Goal: Task Accomplishment & Management: Manage account settings

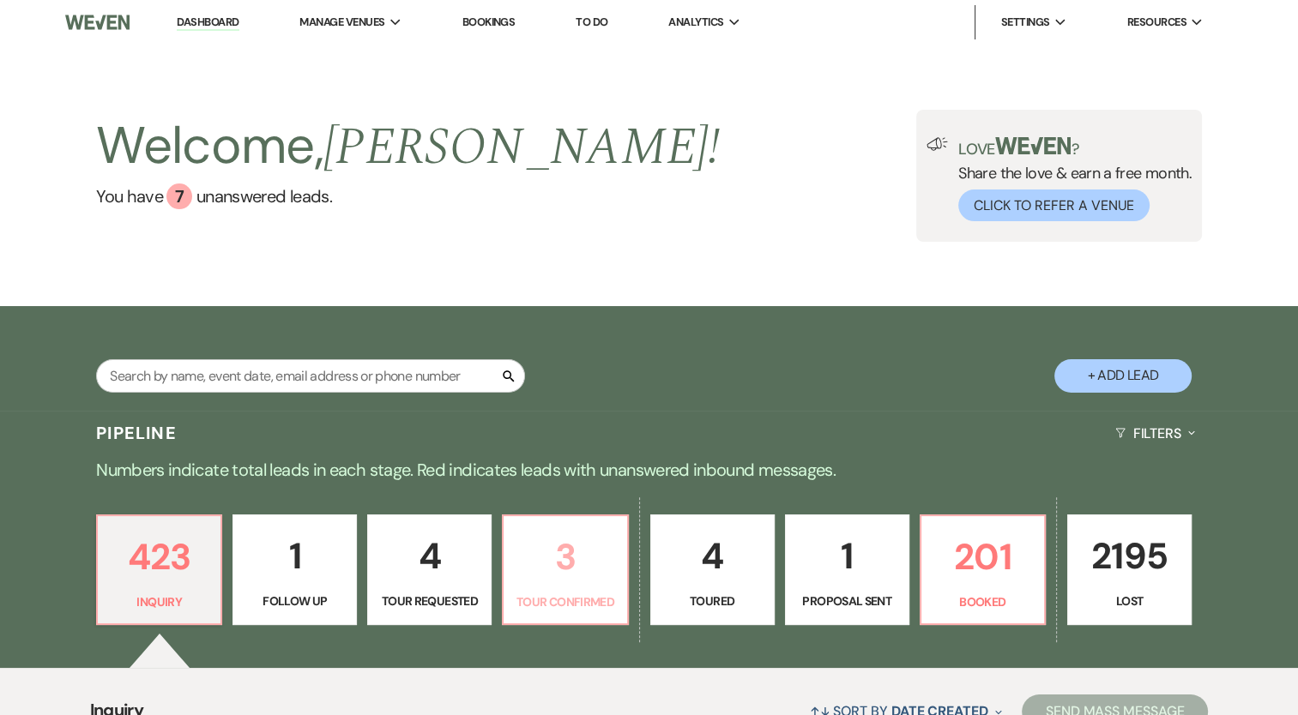
click at [573, 614] on link "3 Tour Confirmed" at bounding box center [565, 571] width 126 height 112
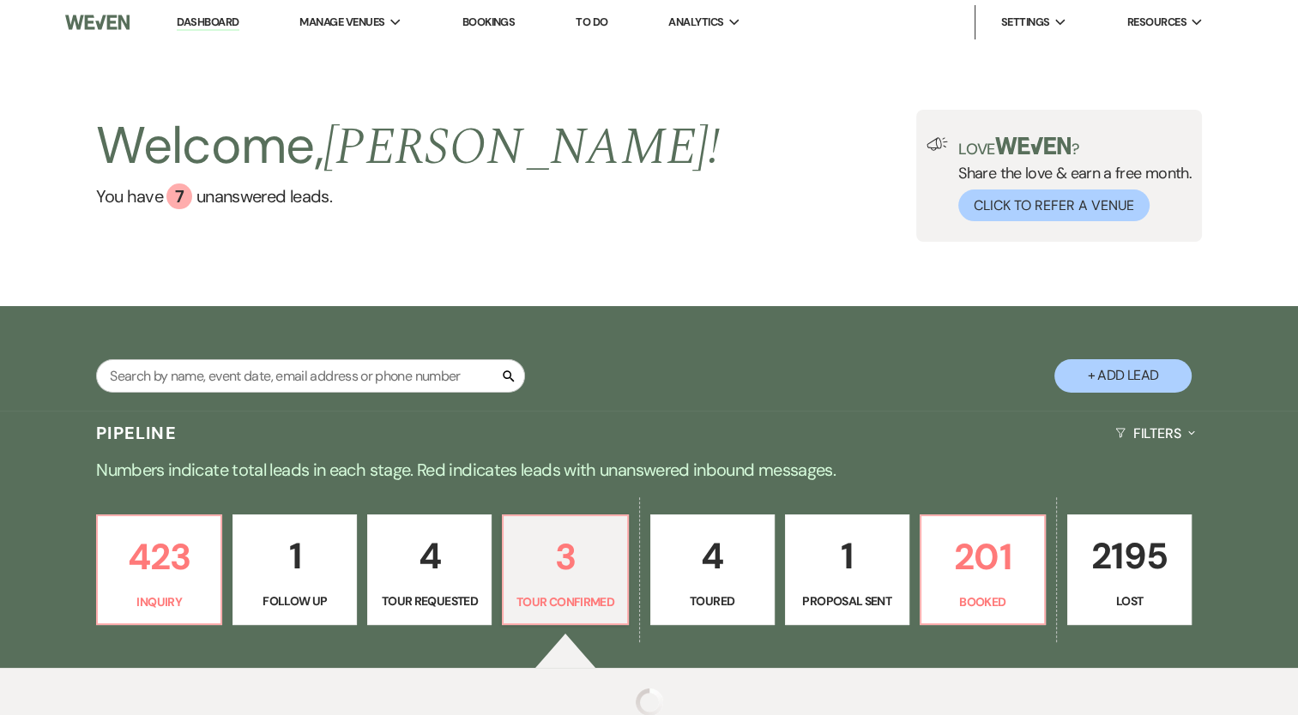
select select "4"
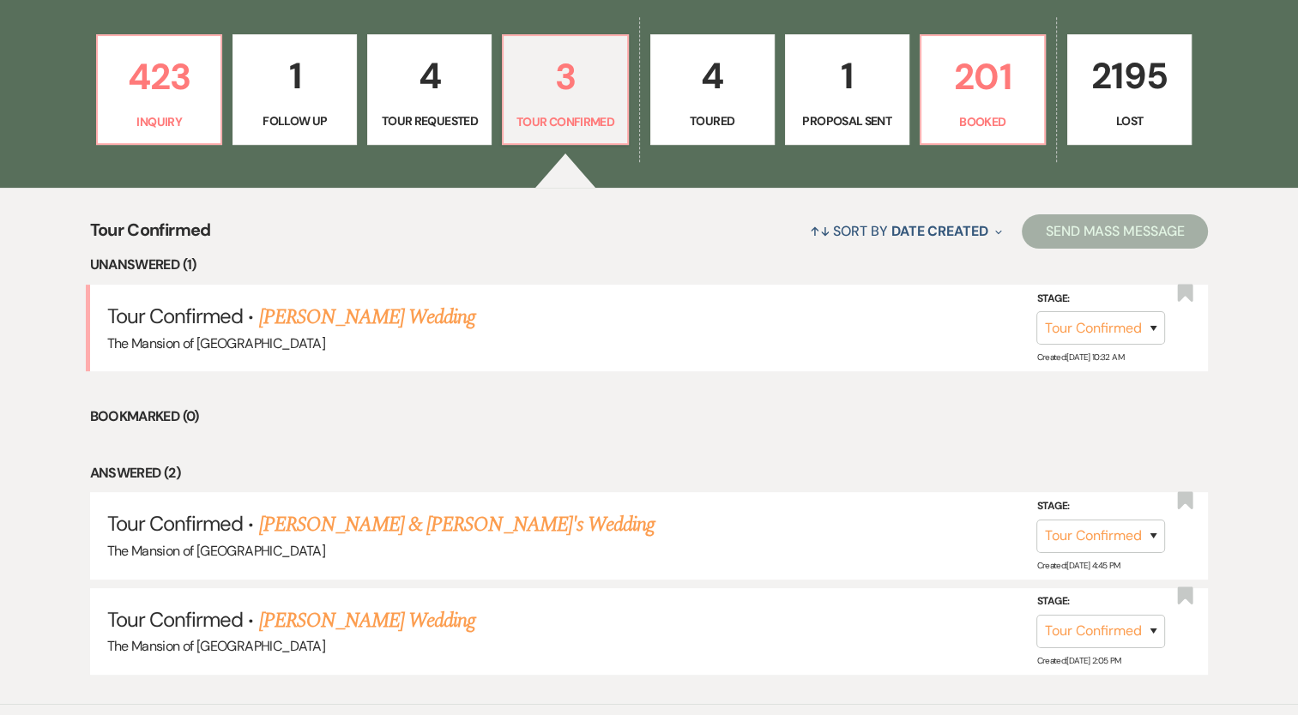
scroll to position [504, 0]
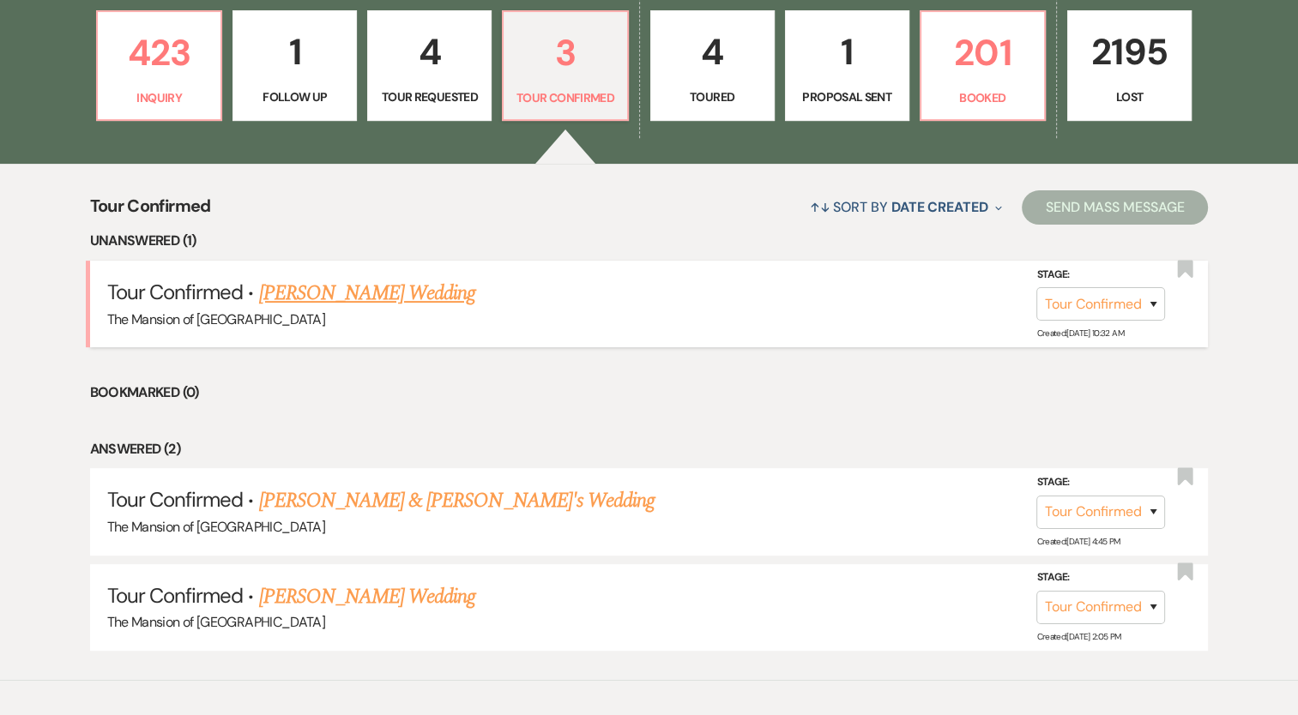
click at [427, 301] on link "[PERSON_NAME] Wedding" at bounding box center [367, 293] width 217 height 31
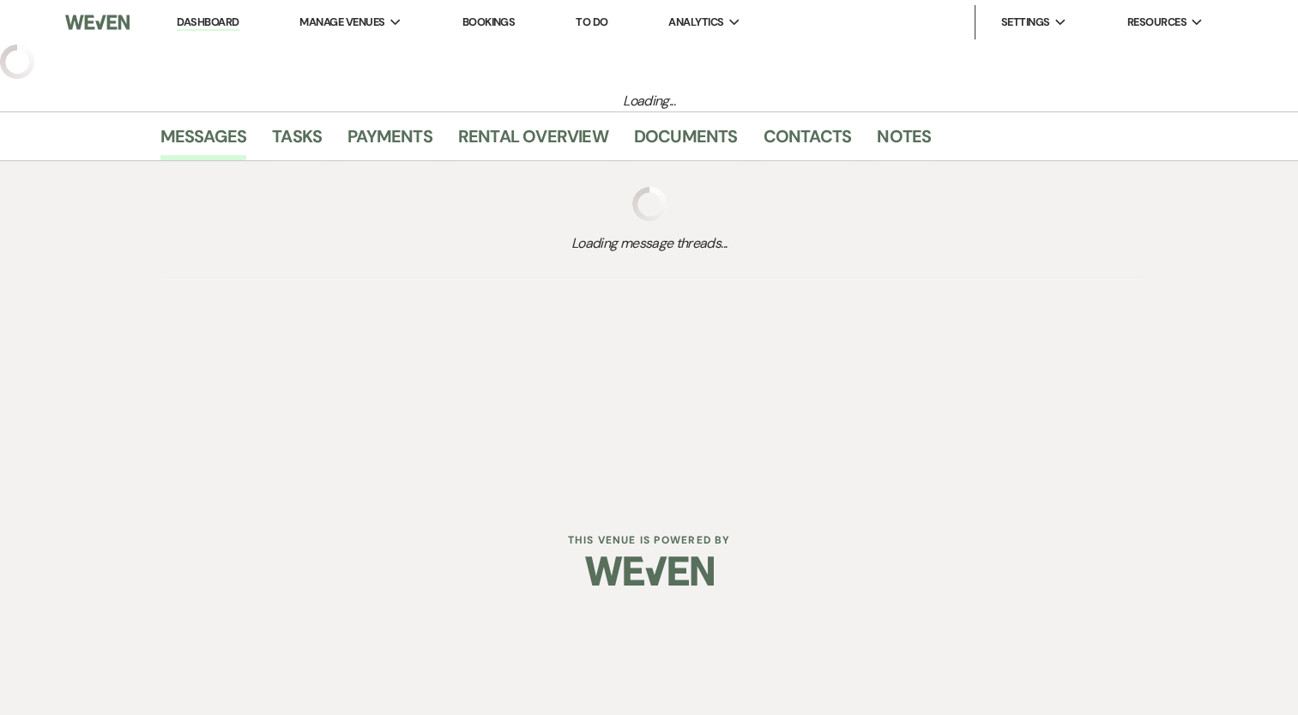
select select "4"
select select "5"
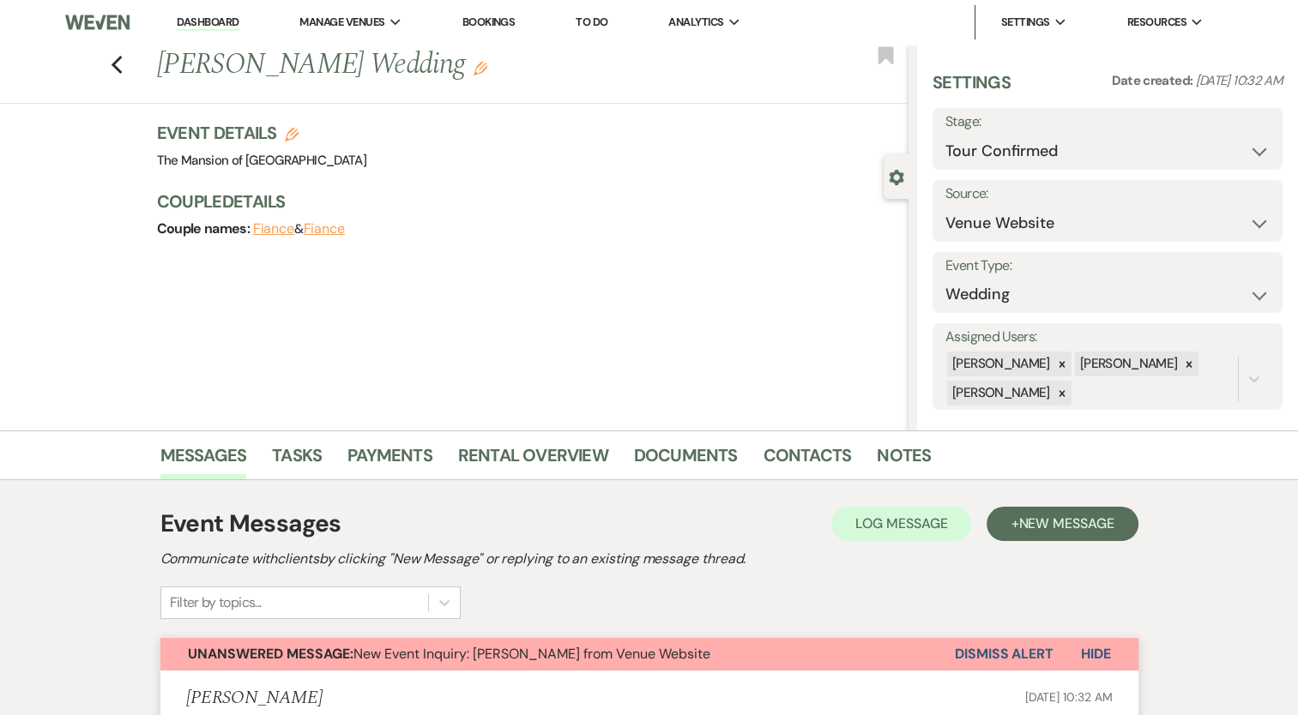
click at [968, 654] on button "Dismiss Alert" at bounding box center [1004, 654] width 99 height 33
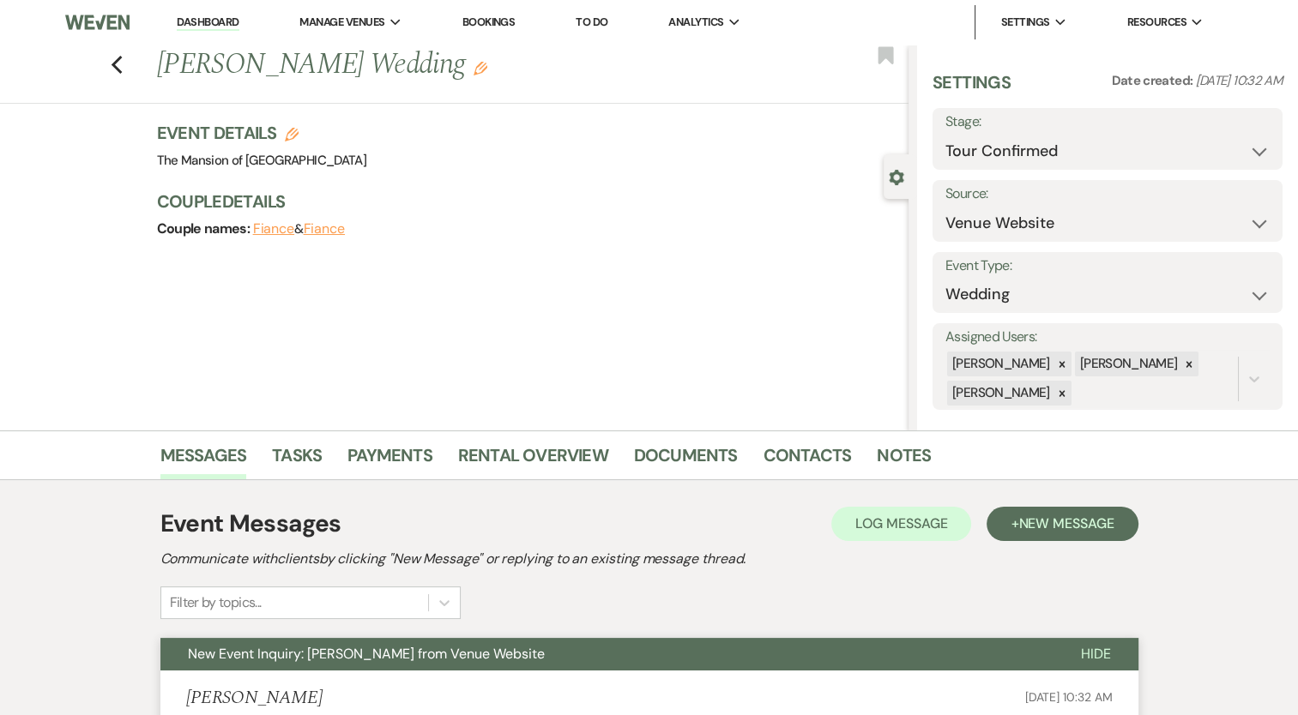
click at [212, 26] on link "Dashboard" at bounding box center [208, 23] width 62 height 16
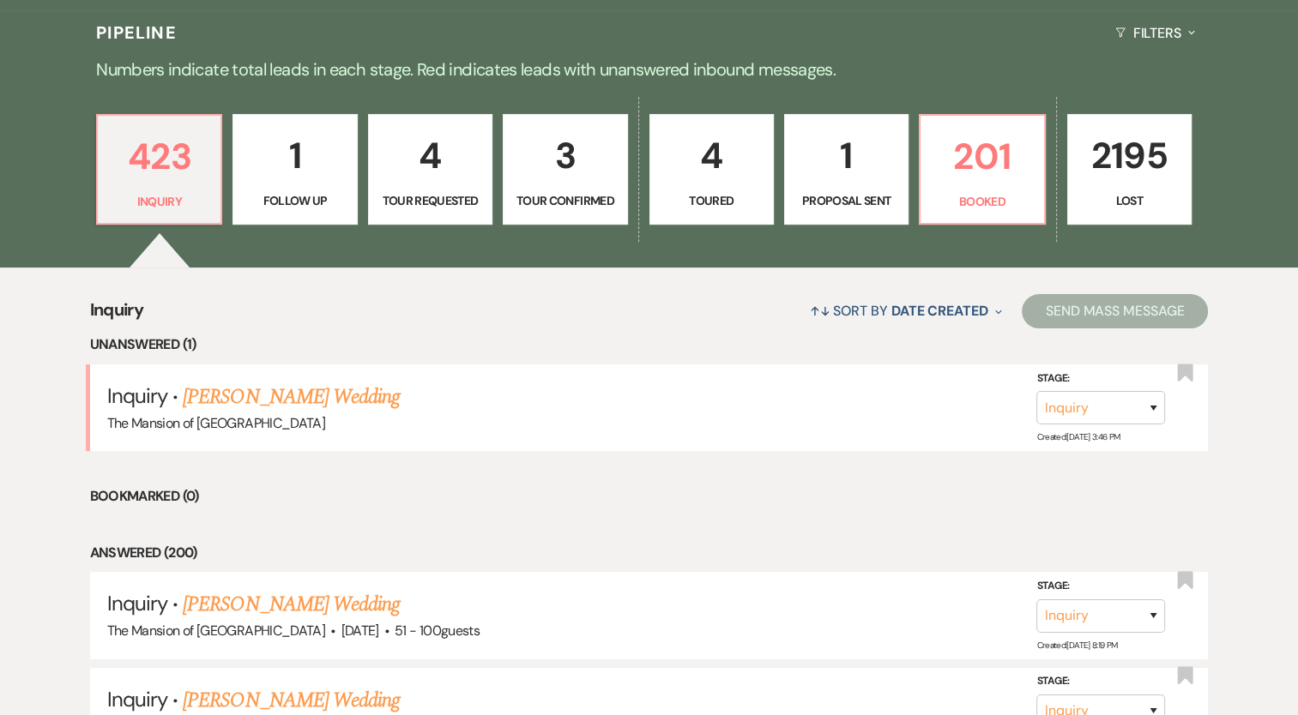
scroll to position [401, 0]
click at [295, 393] on link "[PERSON_NAME] Wedding" at bounding box center [291, 396] width 217 height 31
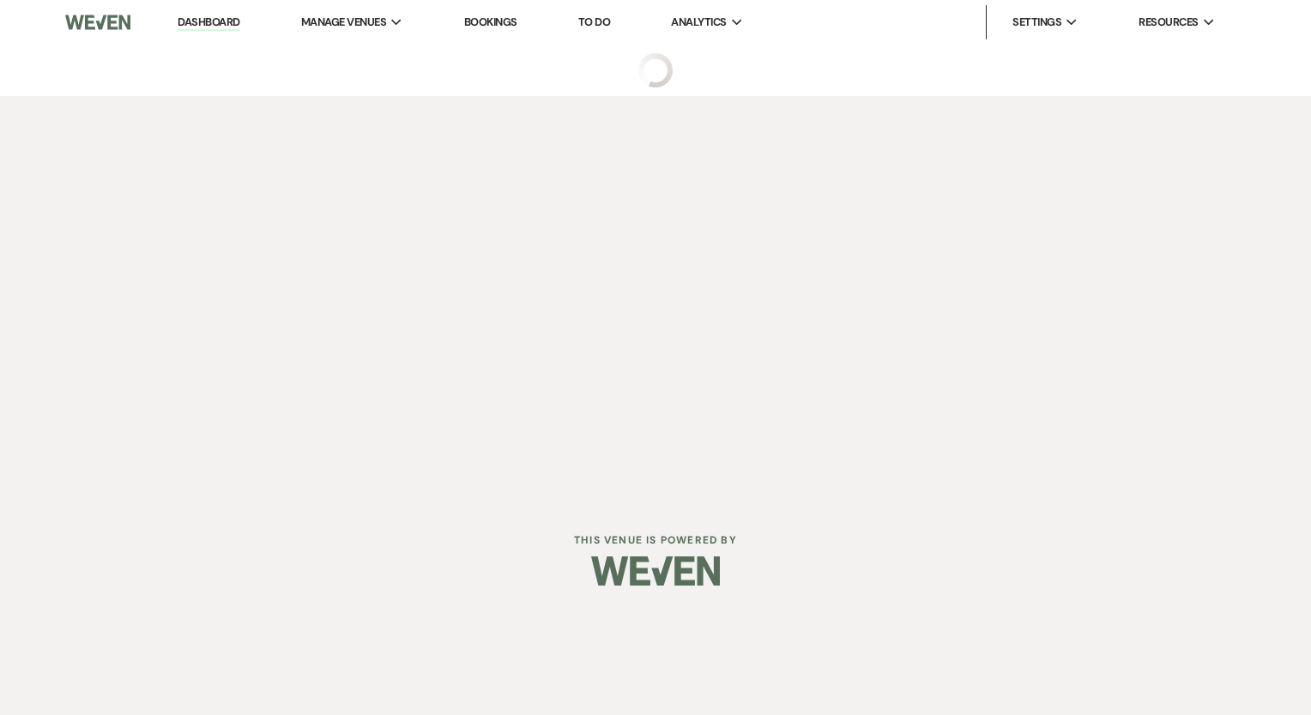
select select "5"
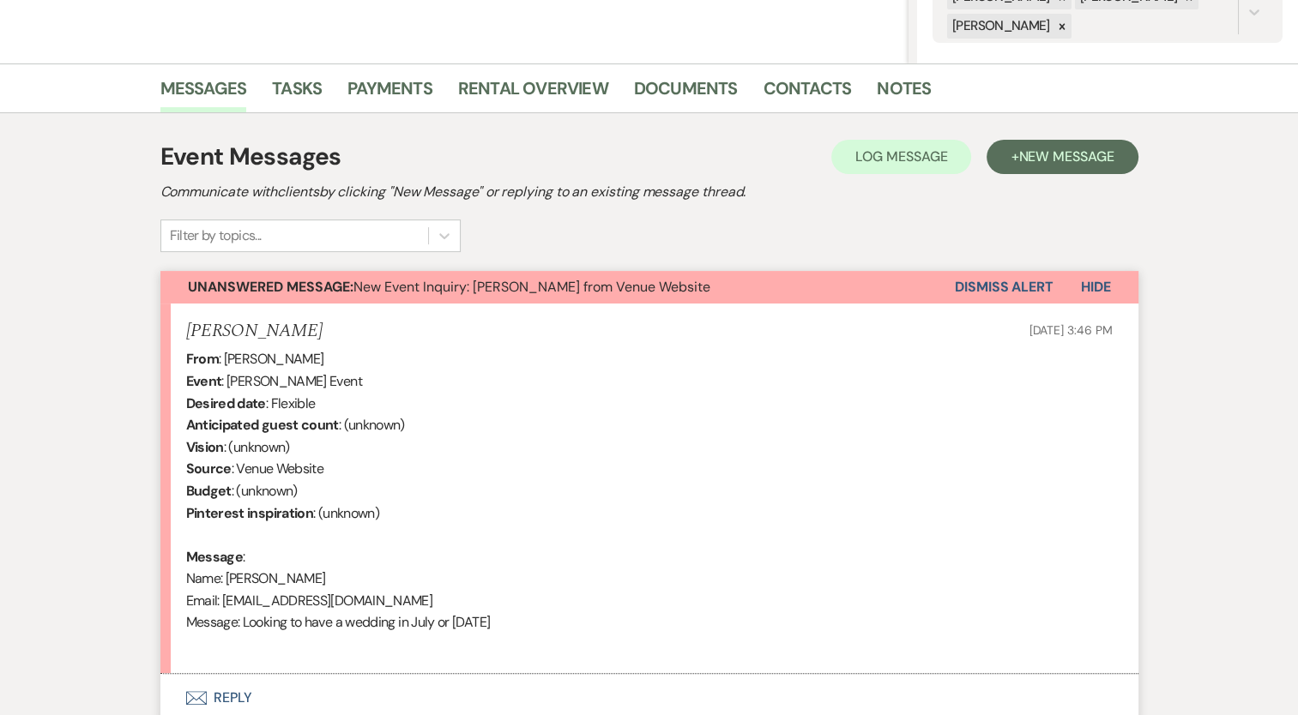
scroll to position [508, 0]
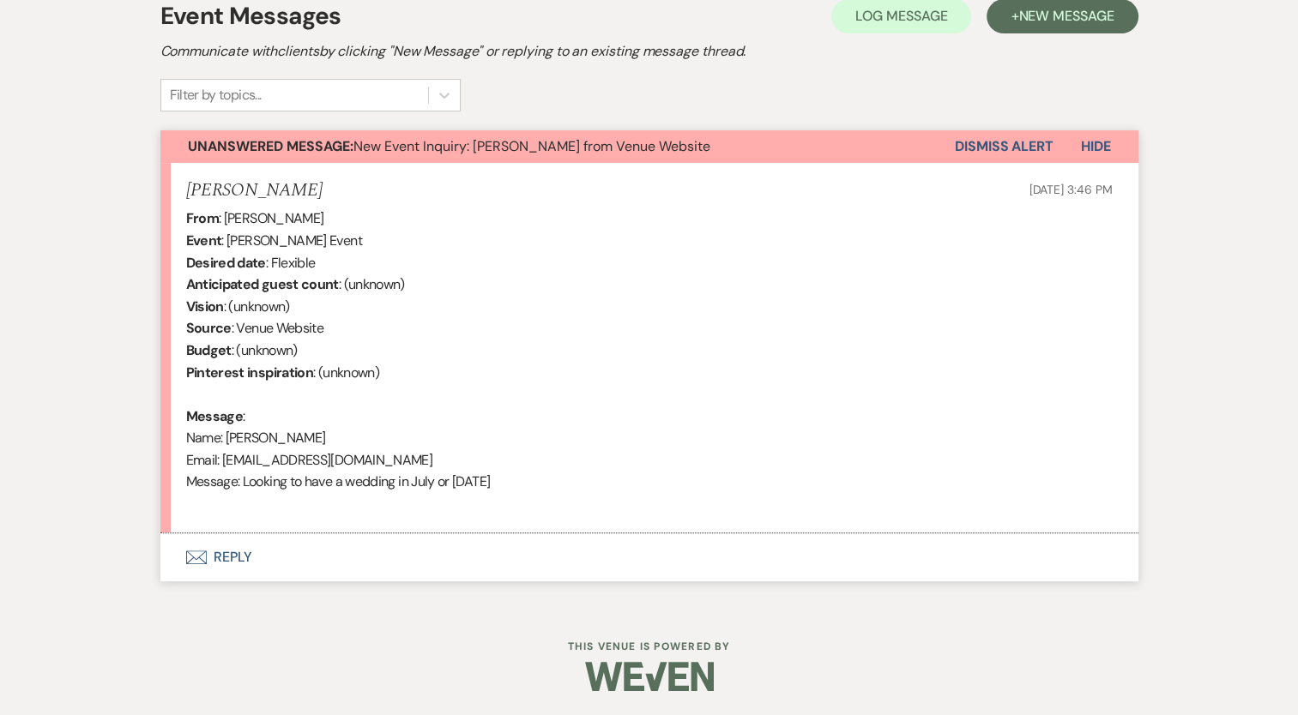
click at [244, 552] on button "Envelope Reply" at bounding box center [649, 558] width 978 height 48
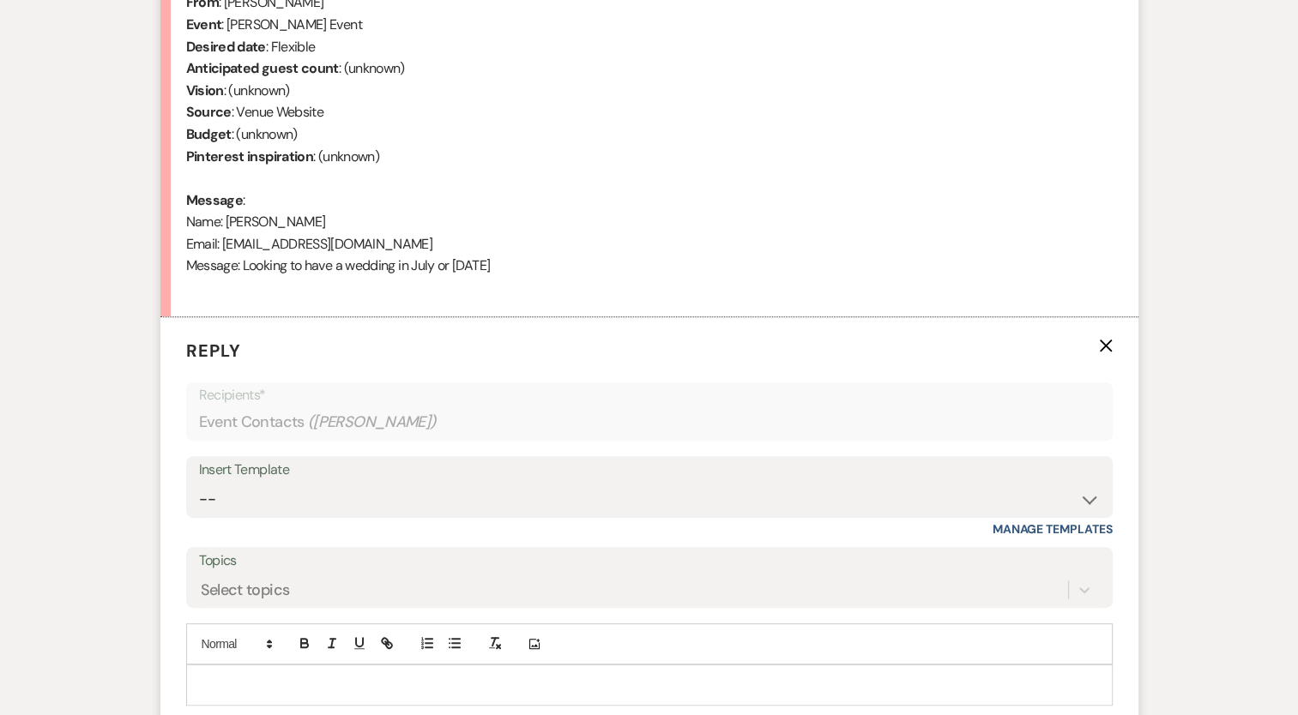
scroll to position [836, 0]
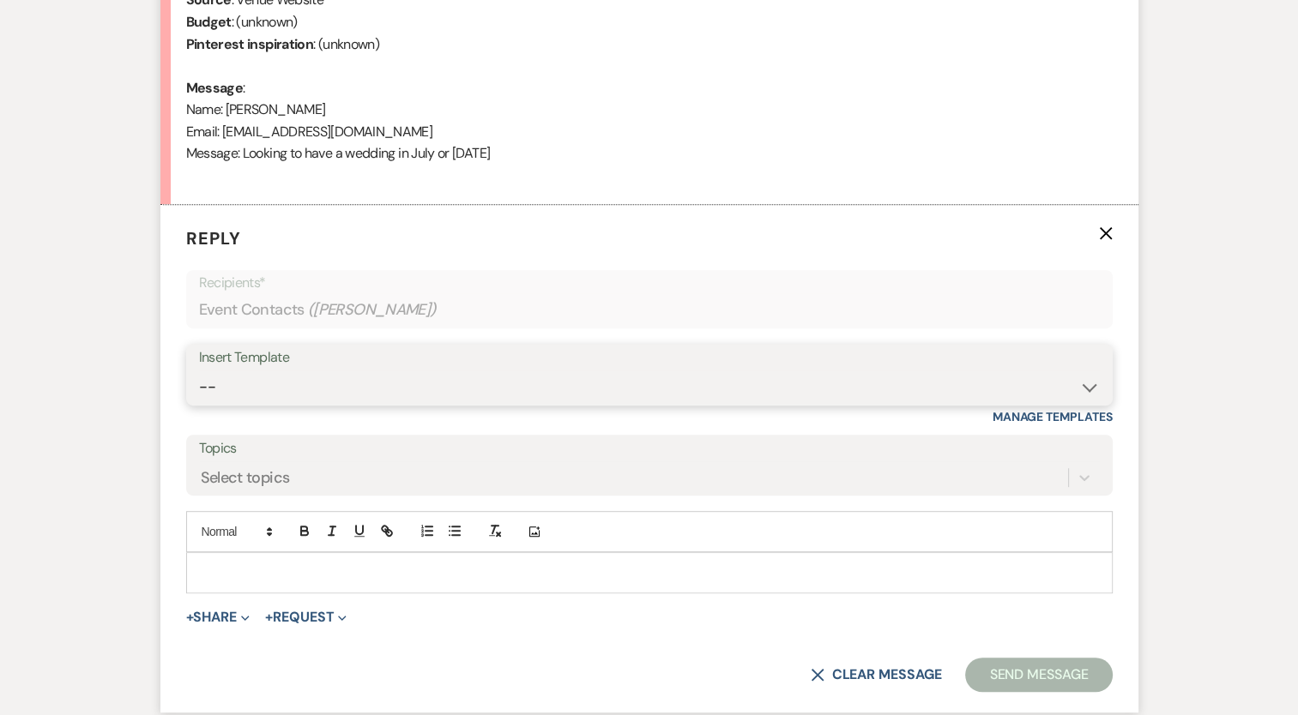
click at [278, 397] on select "-- Booking Template Final Number & Meeting Request Copy of Weven Planning Porta…" at bounding box center [649, 387] width 901 height 33
select select "916"
click at [199, 371] on select "-- Booking Template Final Number & Meeting Request Copy of Weven Planning Porta…" at bounding box center [649, 387] width 901 height 33
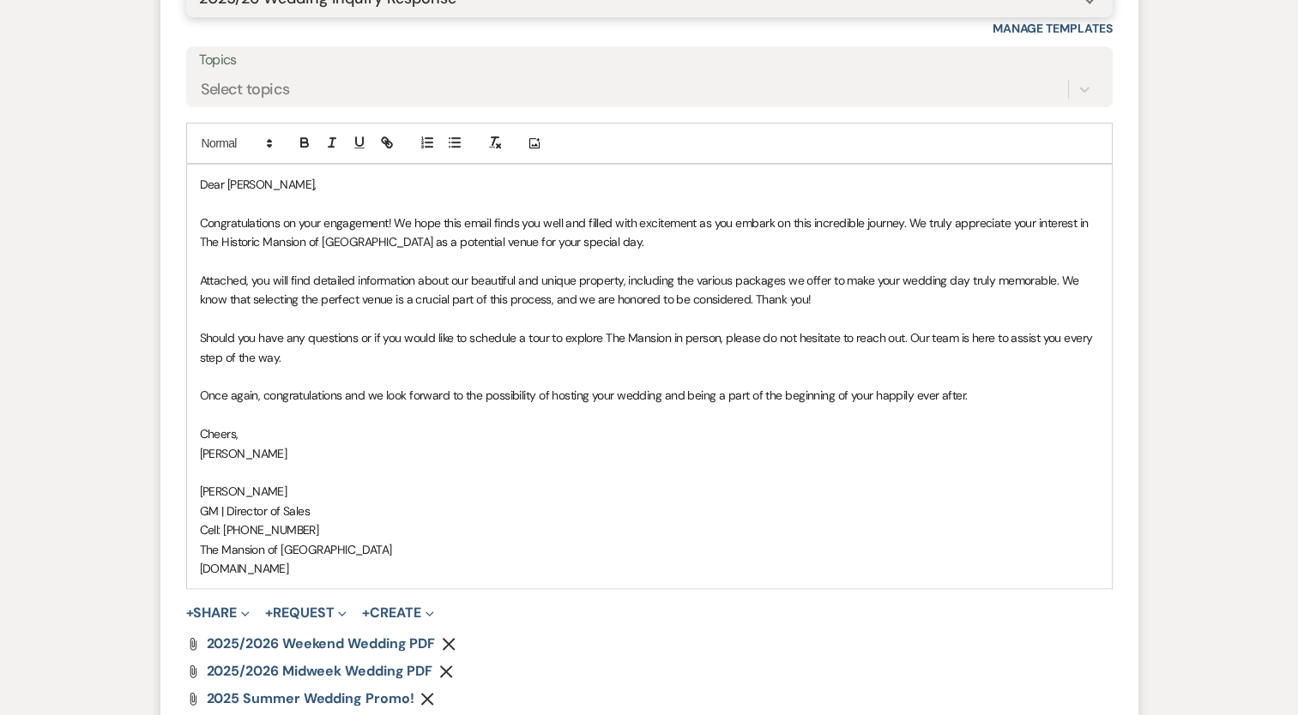
scroll to position [1454, 0]
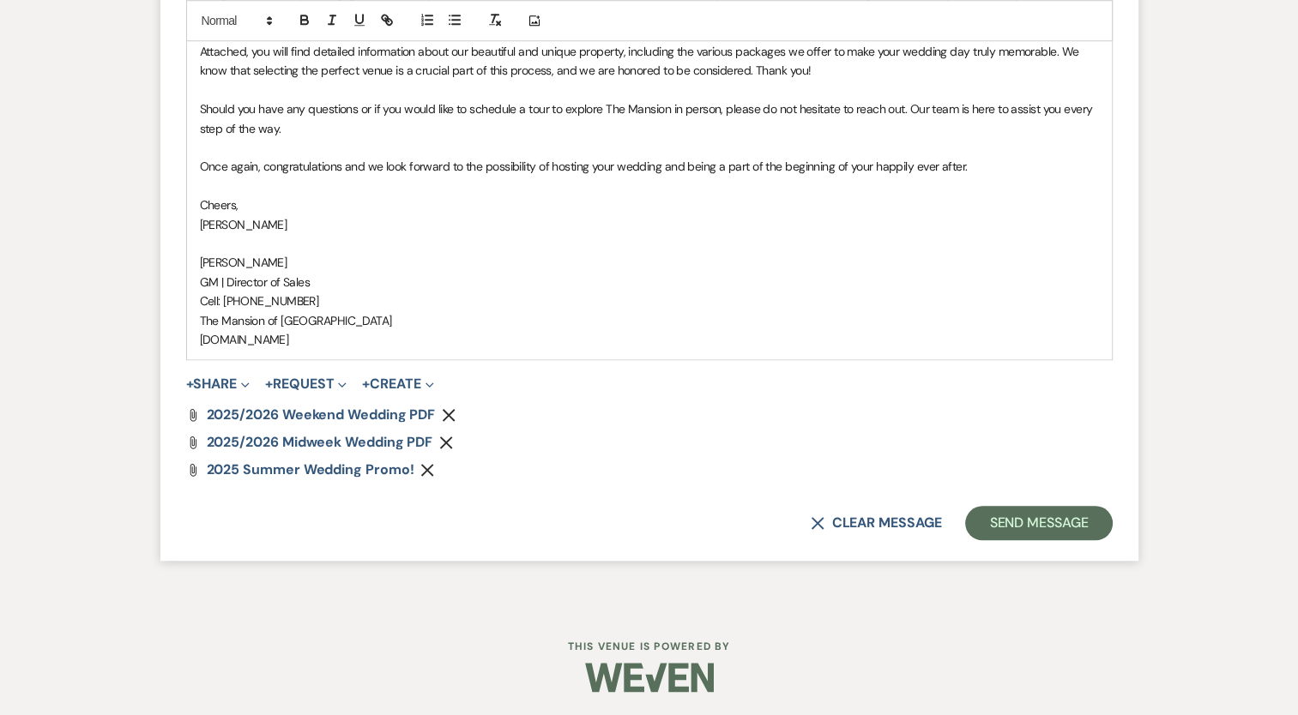
click at [423, 463] on icon "Remove" at bounding box center [427, 470] width 14 height 14
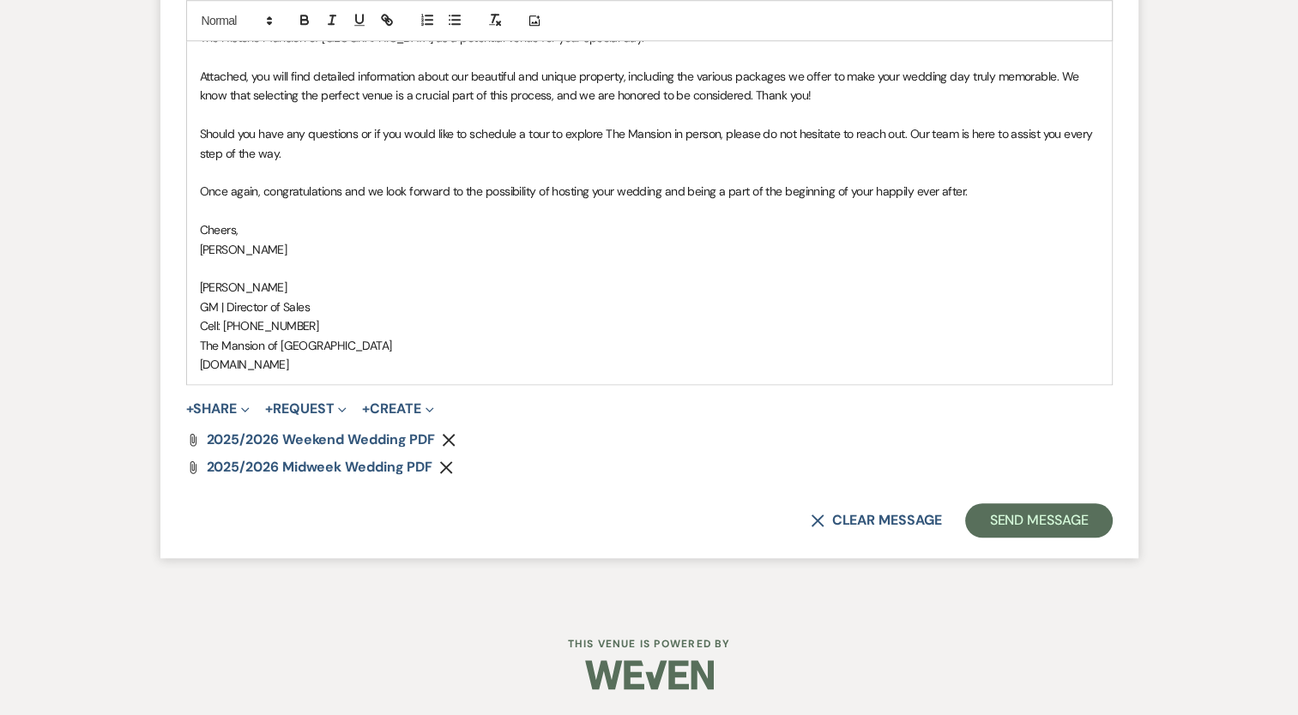
scroll to position [1427, 0]
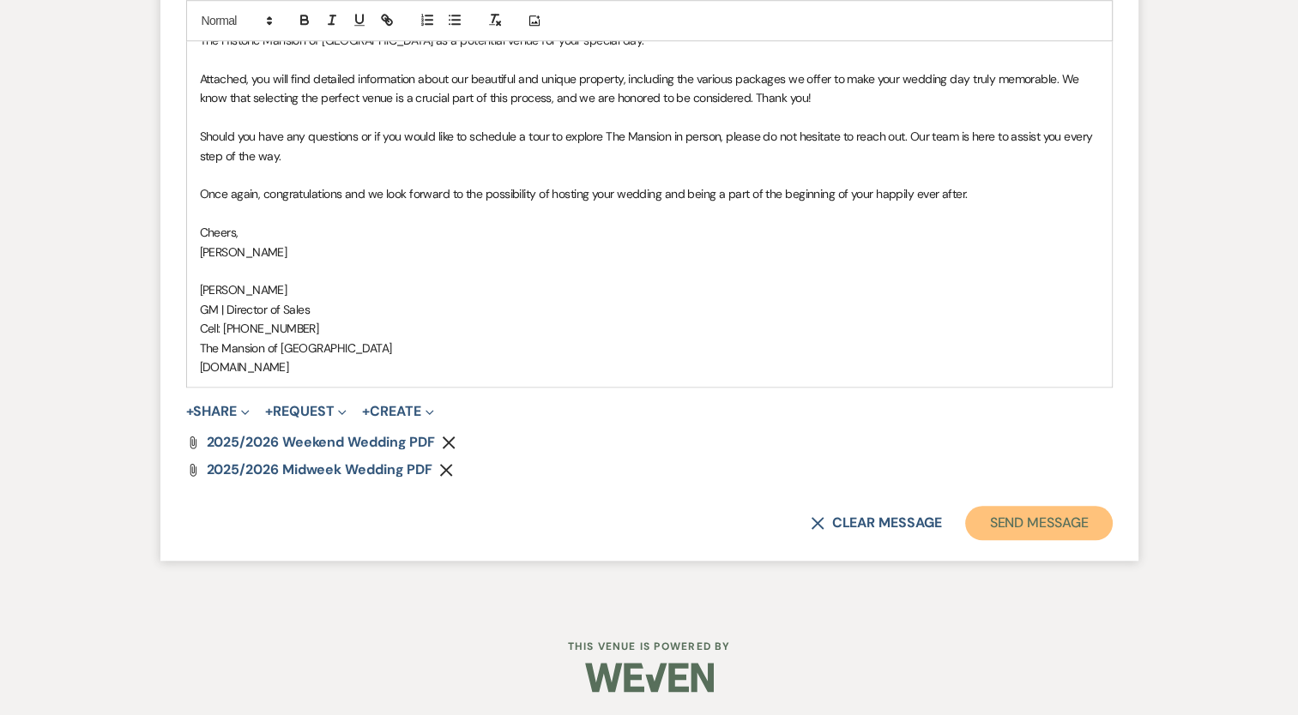
click at [1032, 535] on button "Send Message" at bounding box center [1038, 523] width 147 height 34
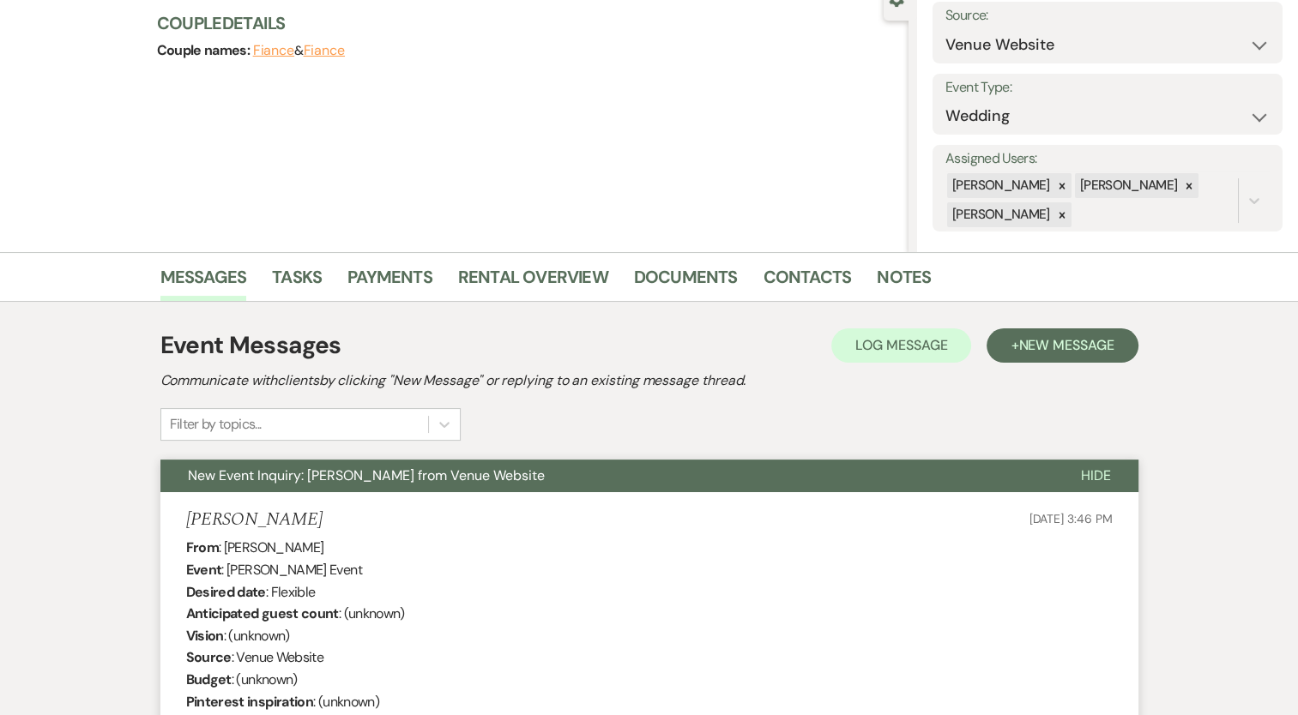
scroll to position [0, 0]
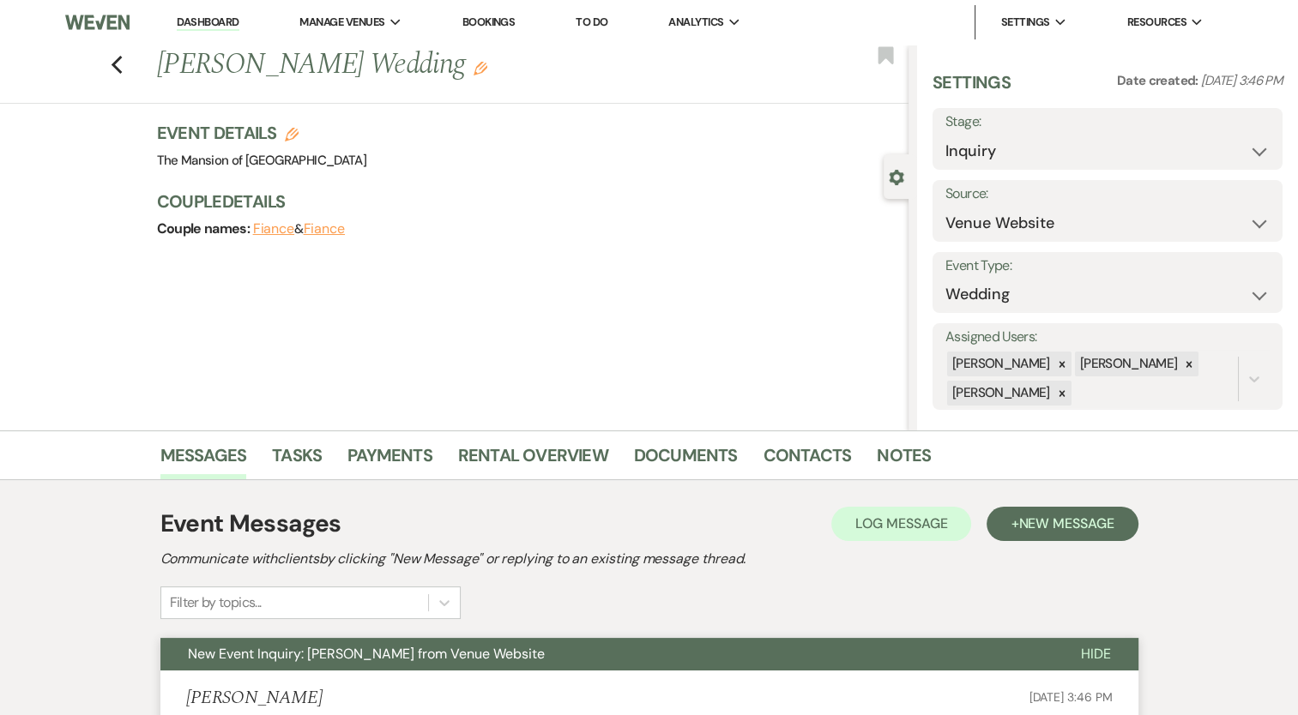
click at [218, 19] on link "Dashboard" at bounding box center [208, 23] width 62 height 16
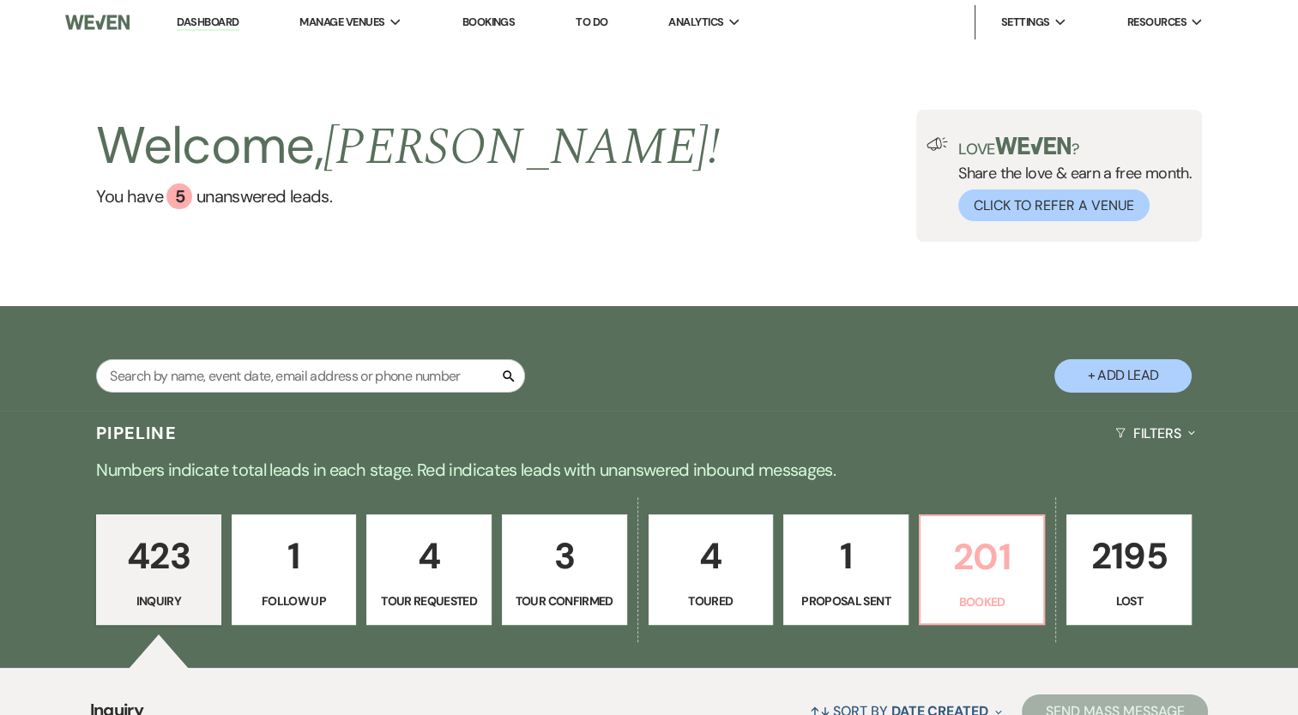
click at [994, 577] on p "201" at bounding box center [982, 556] width 103 height 57
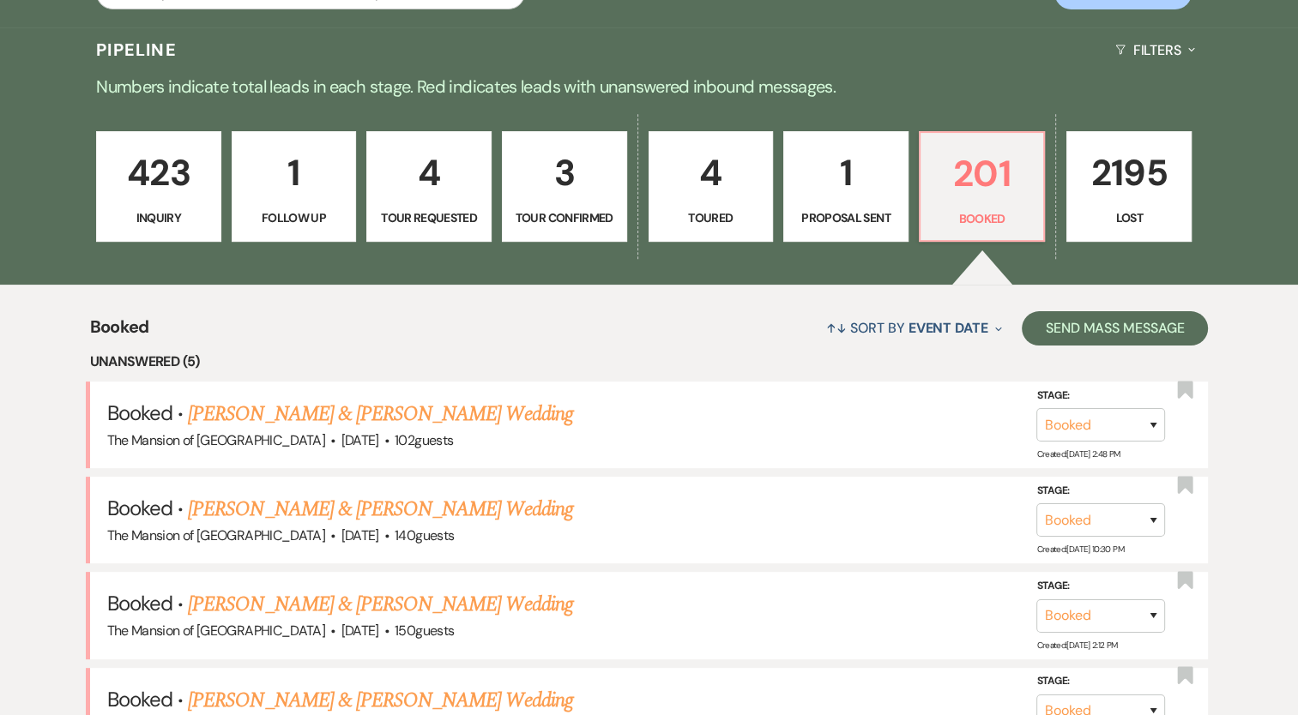
scroll to position [384, 0]
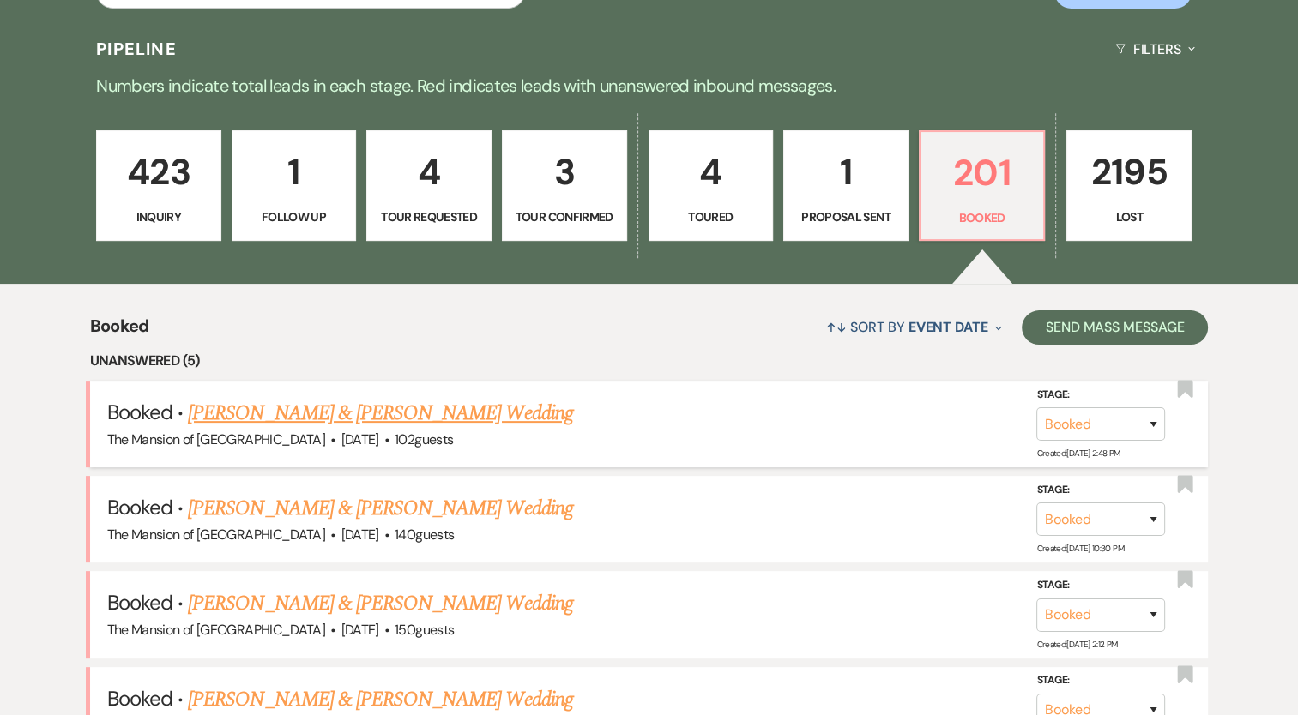
click at [529, 403] on link "[PERSON_NAME] & [PERSON_NAME] Wedding" at bounding box center [380, 413] width 384 height 31
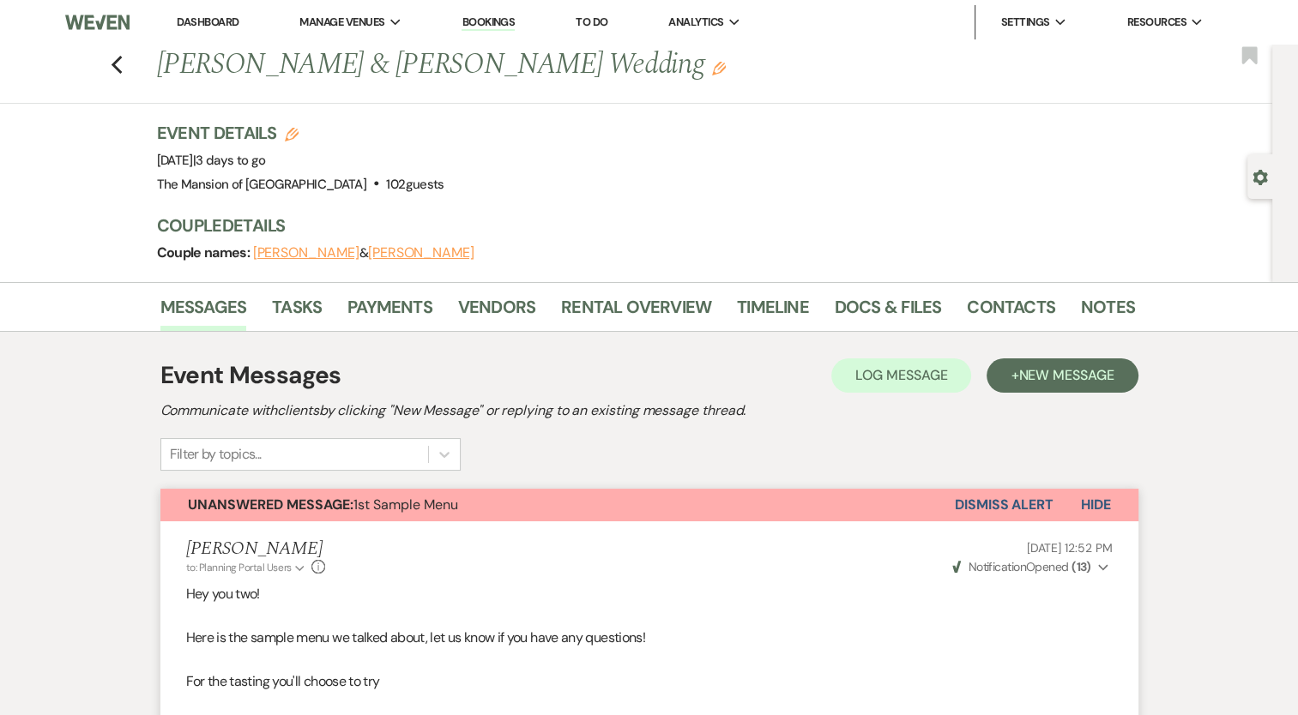
click at [543, 509] on button "Unanswered Message: 1st Sample Menu" at bounding box center [557, 505] width 794 height 33
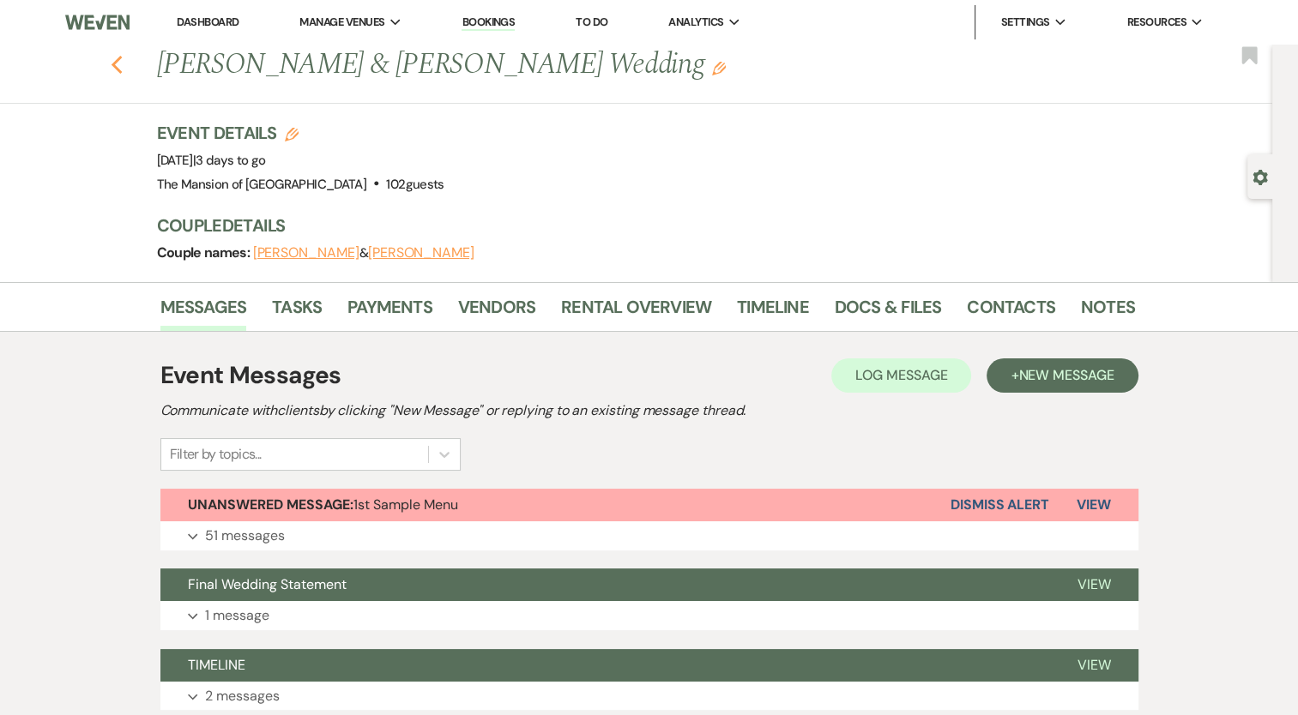
click at [122, 59] on use "button" at bounding box center [116, 65] width 11 height 19
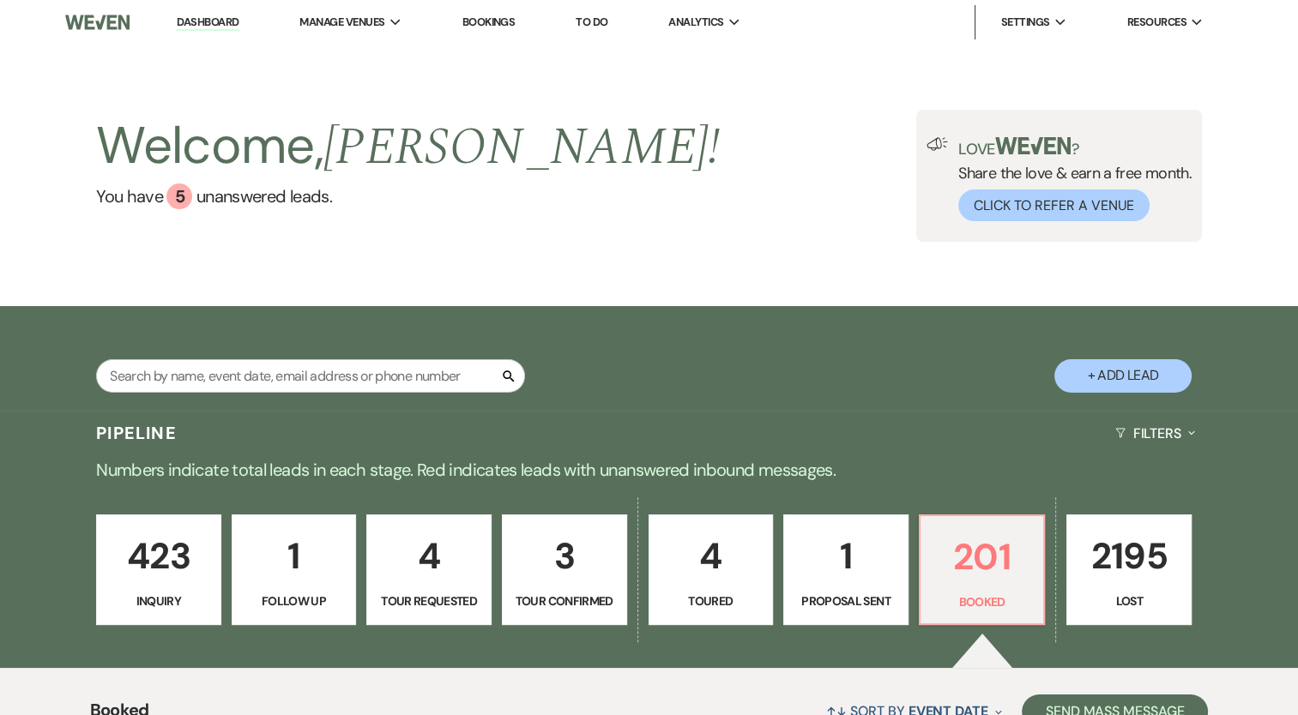
click at [209, 24] on link "Dashboard" at bounding box center [208, 23] width 62 height 16
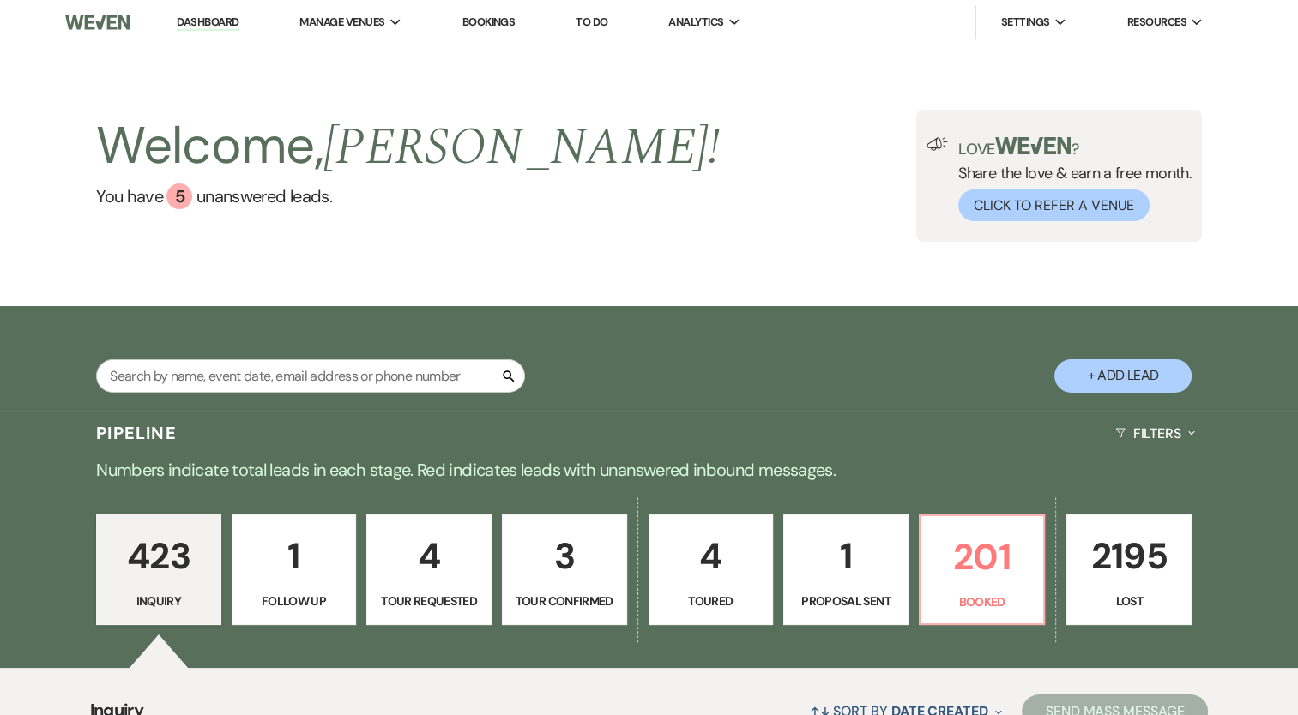
click at [199, 20] on link "Dashboard" at bounding box center [208, 23] width 62 height 16
click at [951, 588] on link "201 Booked" at bounding box center [982, 571] width 127 height 112
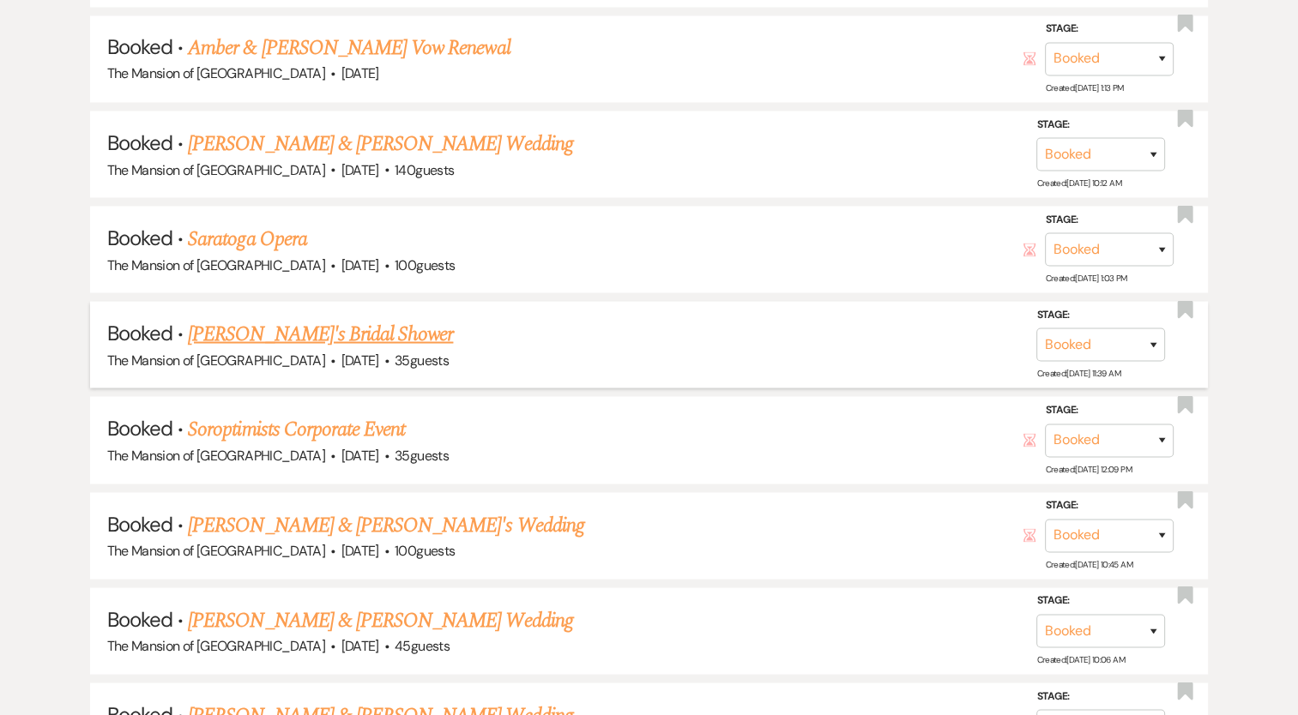
scroll to position [3156, 0]
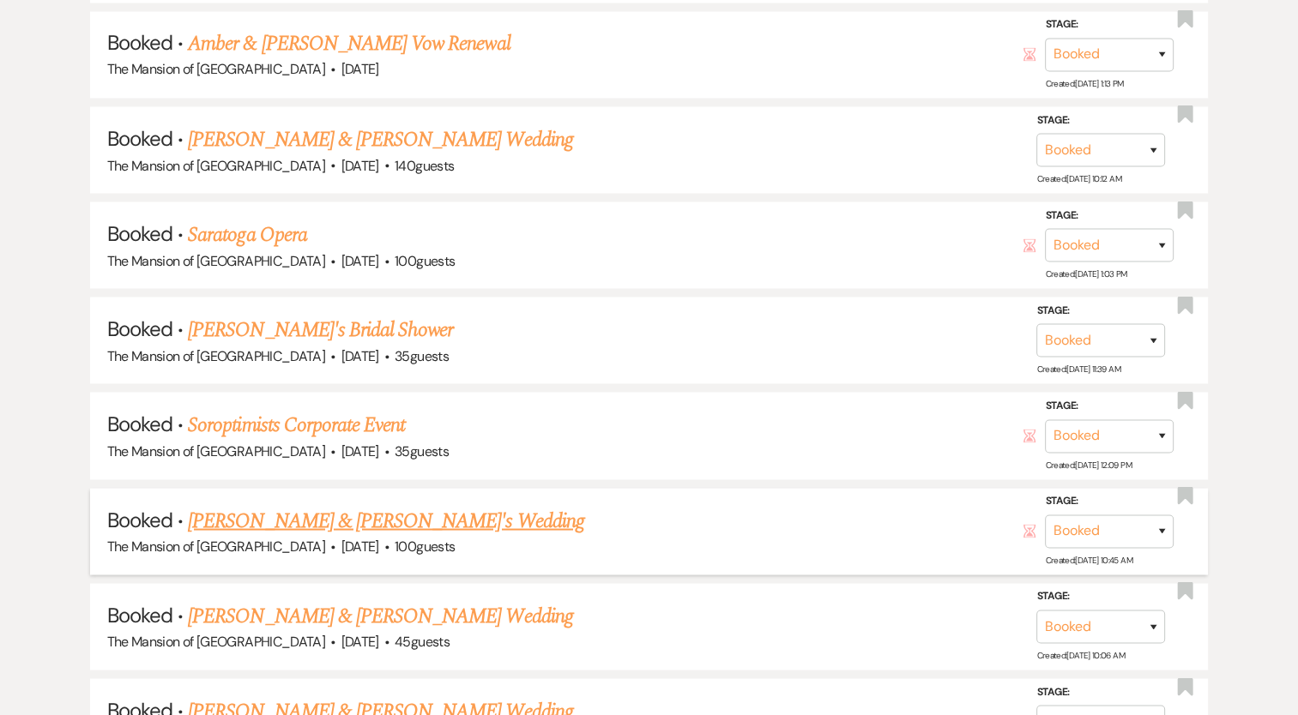
click at [462, 488] on li "Booked · [PERSON_NAME] & [PERSON_NAME]'s Wedding The Mansion of [GEOGRAPHIC_DAT…" at bounding box center [649, 531] width 1119 height 87
click at [418, 505] on link "[PERSON_NAME] & [PERSON_NAME]'s Wedding" at bounding box center [386, 520] width 396 height 31
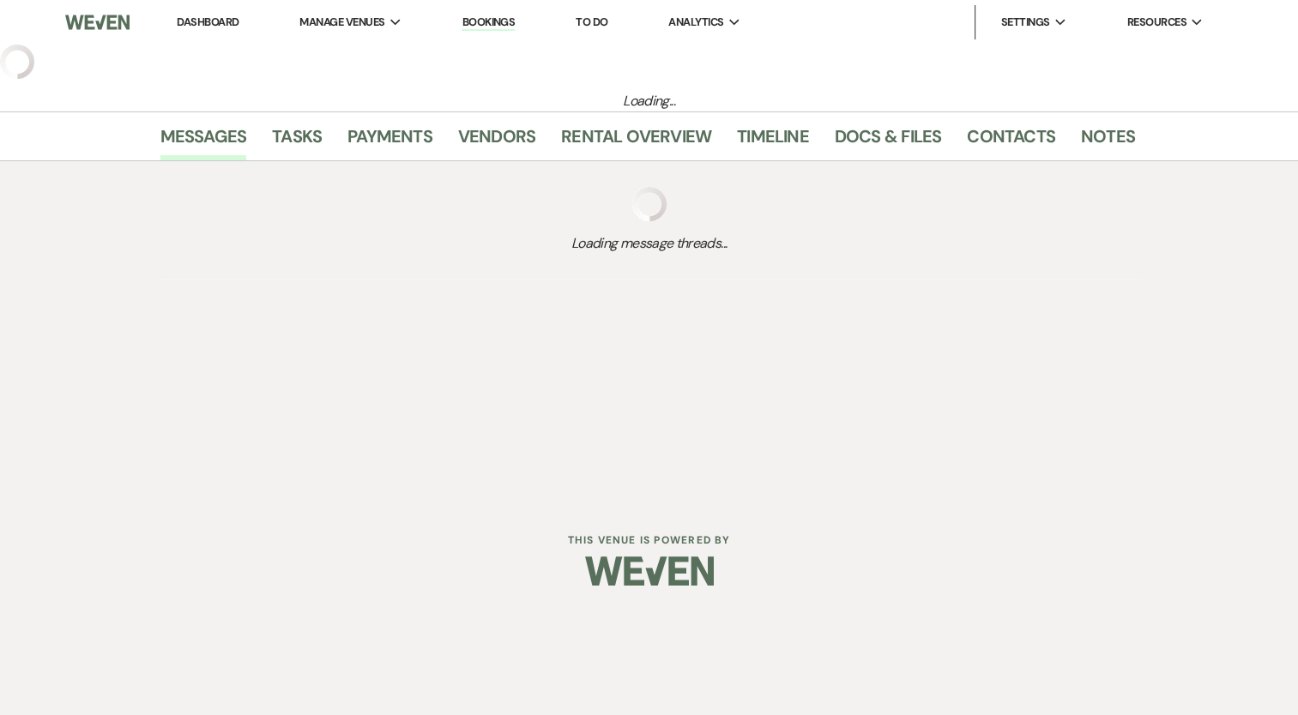
select select "5"
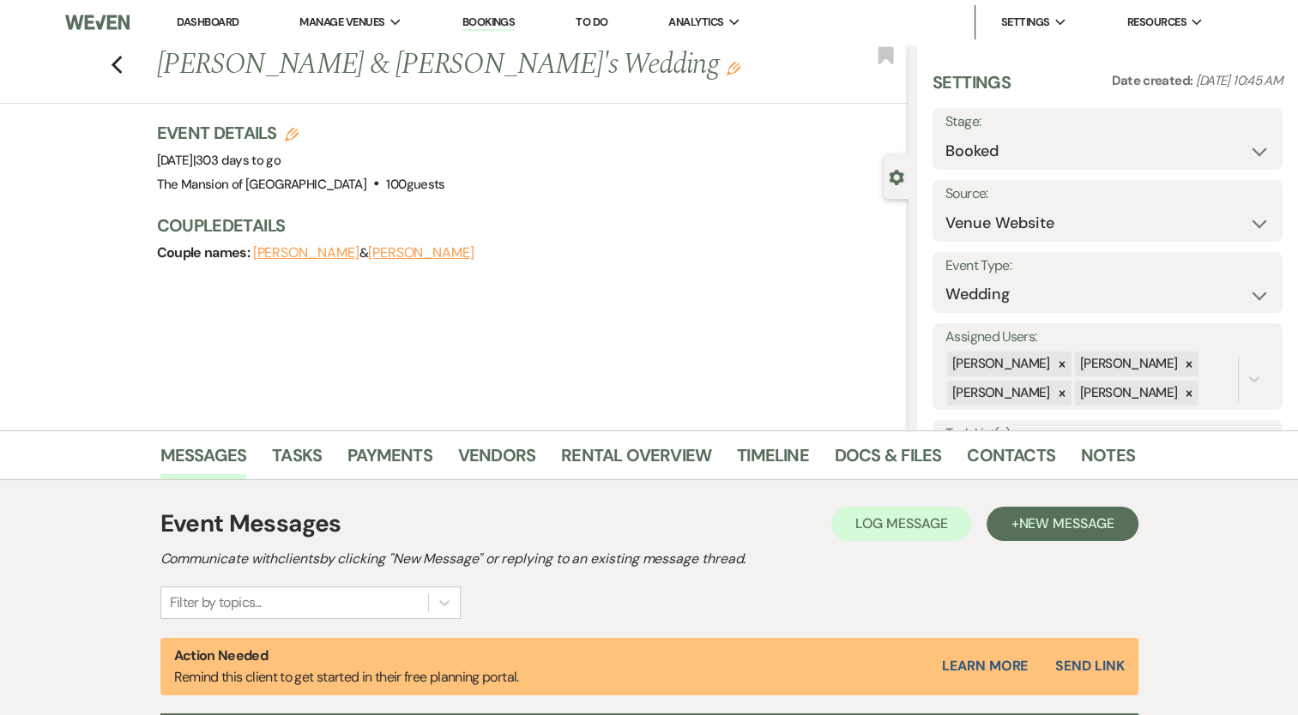
scroll to position [196, 0]
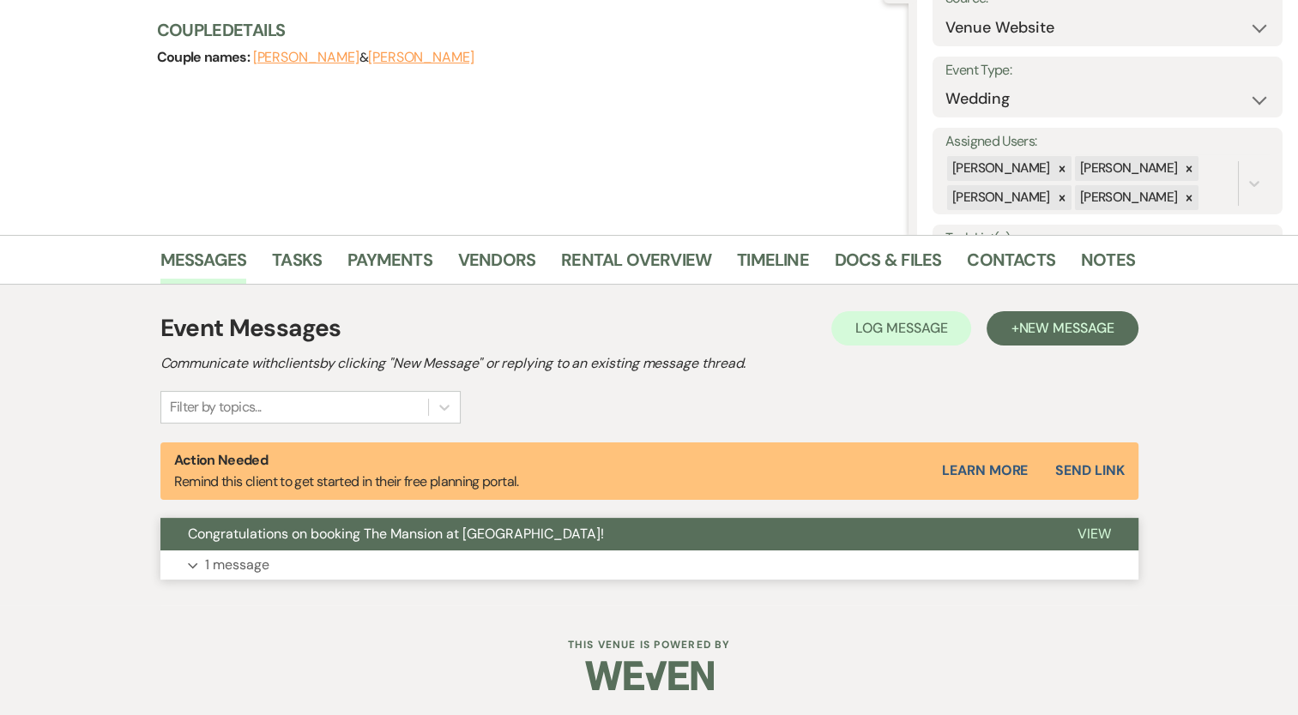
click at [782, 571] on button "Expand 1 message" at bounding box center [649, 565] width 978 height 29
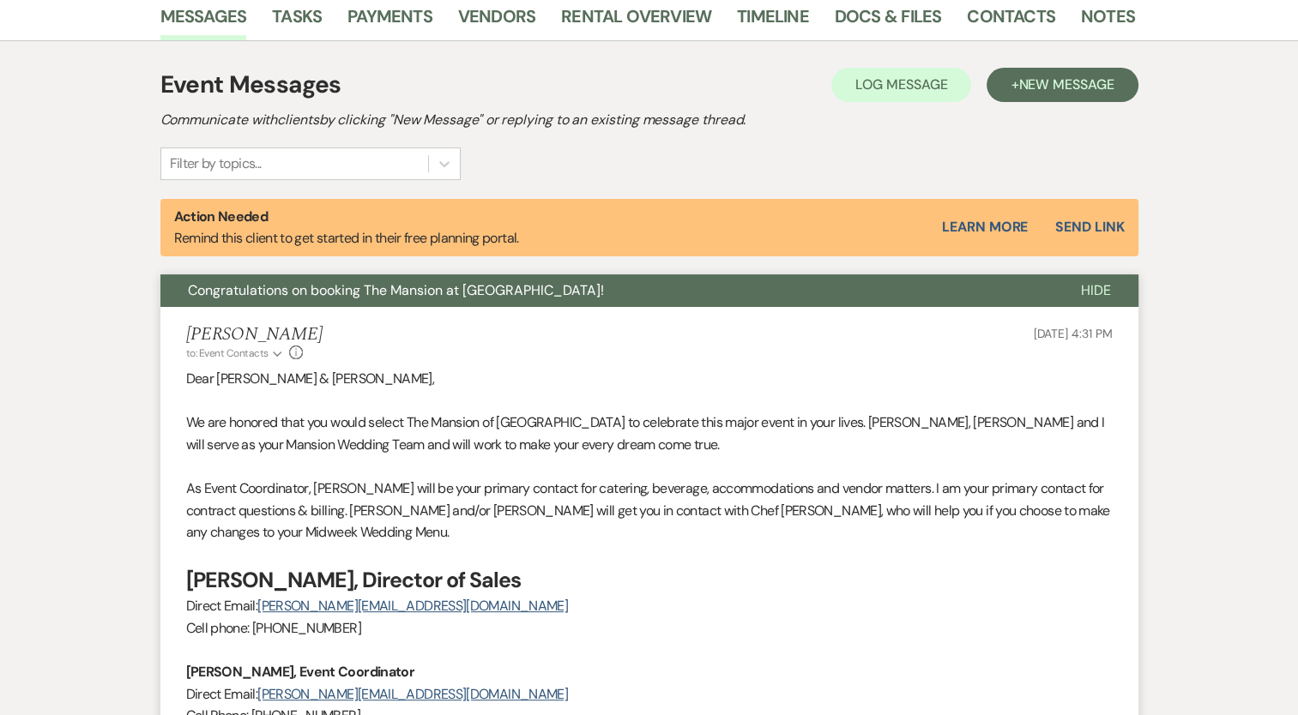
scroll to position [453, 0]
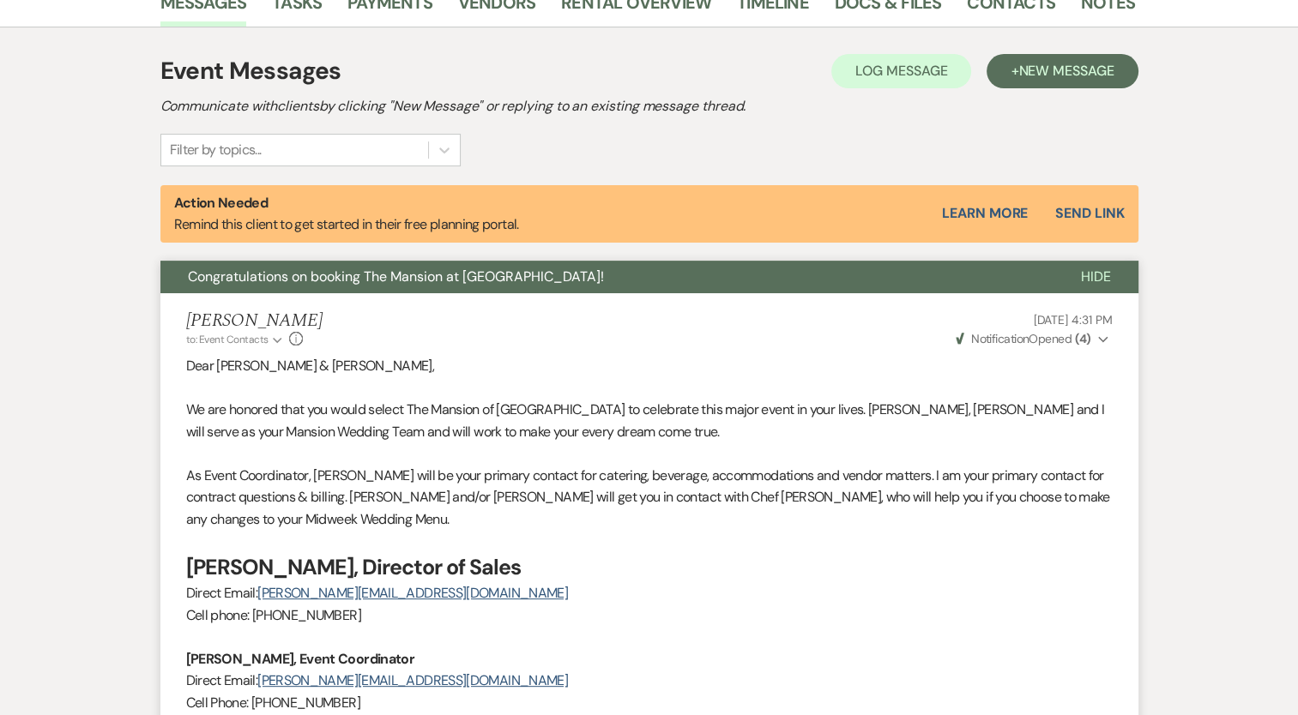
click at [1069, 334] on span "Weven Check Notification Opened ( 4 )" at bounding box center [1024, 338] width 136 height 15
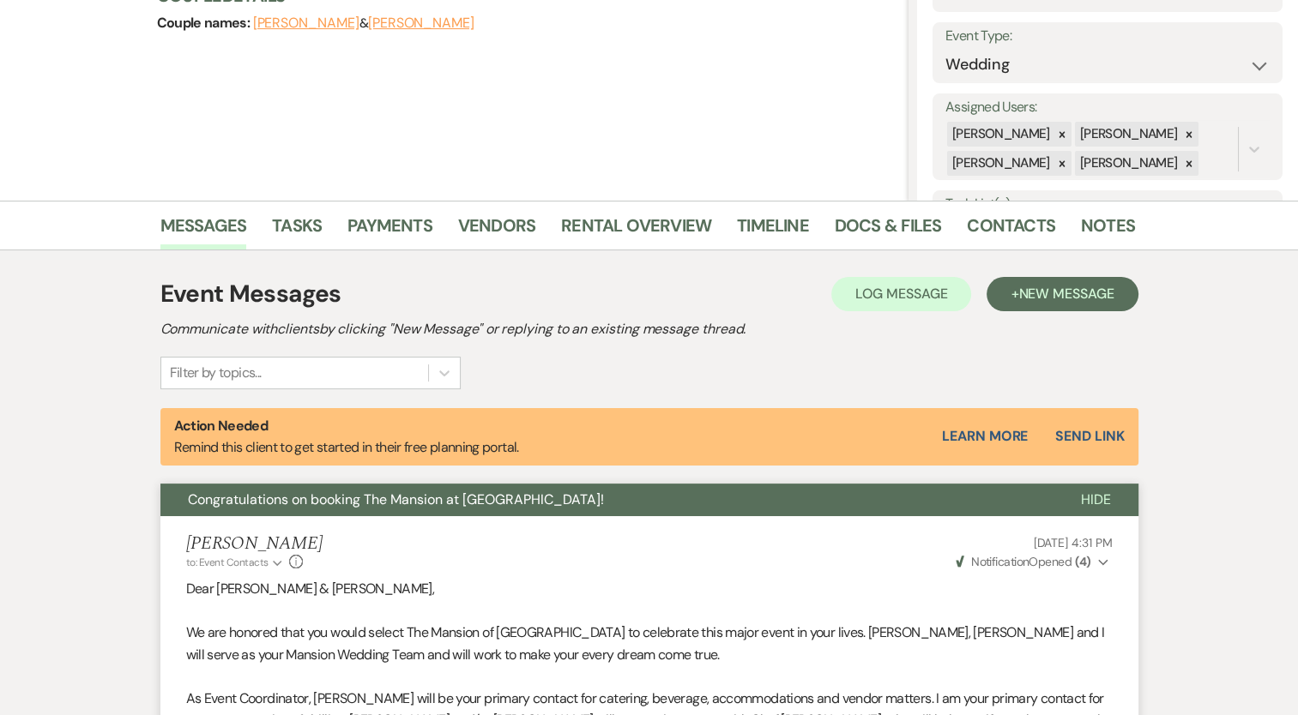
scroll to position [0, 0]
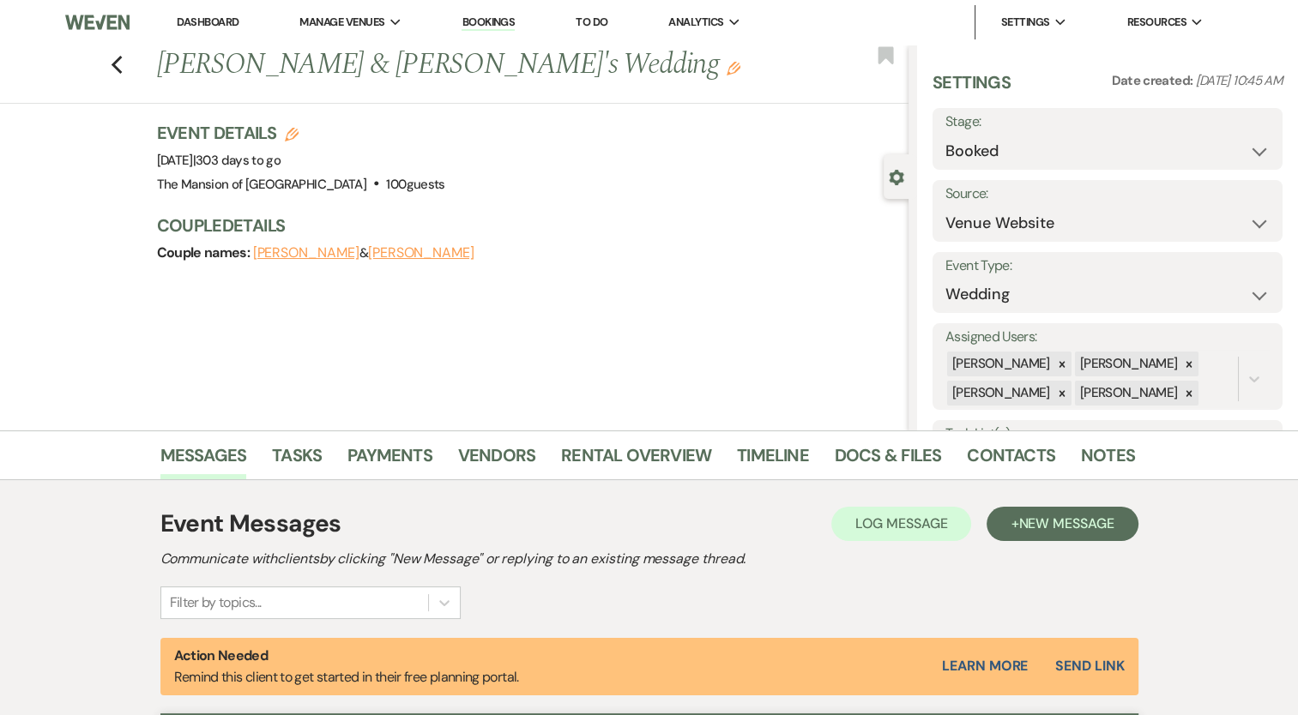
click at [224, 25] on link "Dashboard" at bounding box center [208, 22] width 62 height 15
